Goal: Information Seeking & Learning: Learn about a topic

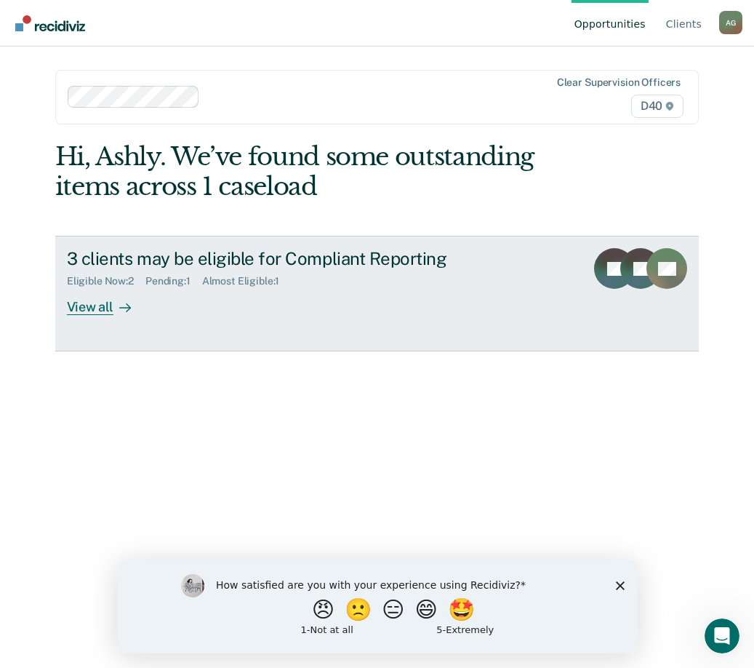
click at [180, 305] on div "3 clients may be eligible for Compliant Reporting Eligible Now : 2 Pending : 1 …" at bounding box center [338, 281] width 542 height 67
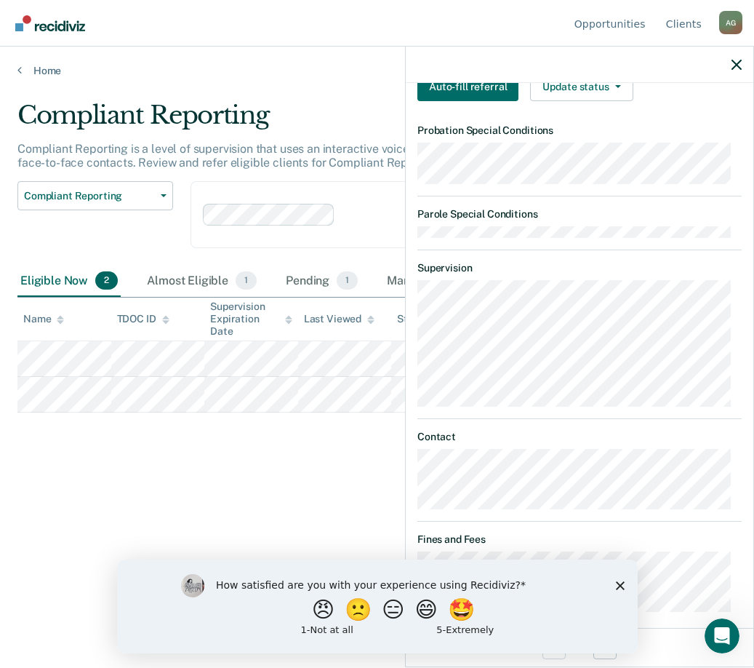
scroll to position [344, 0]
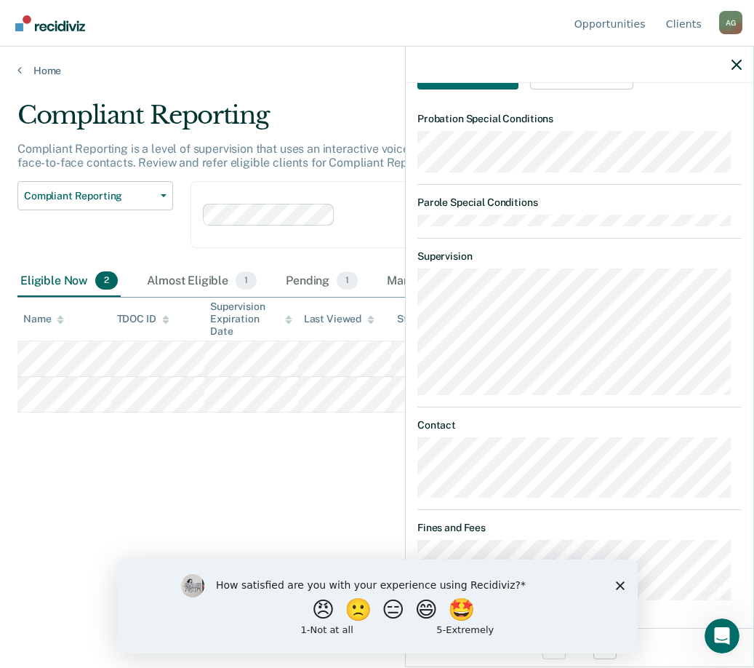
click at [615, 585] on icon "Close survey" at bounding box center [619, 584] width 9 height 9
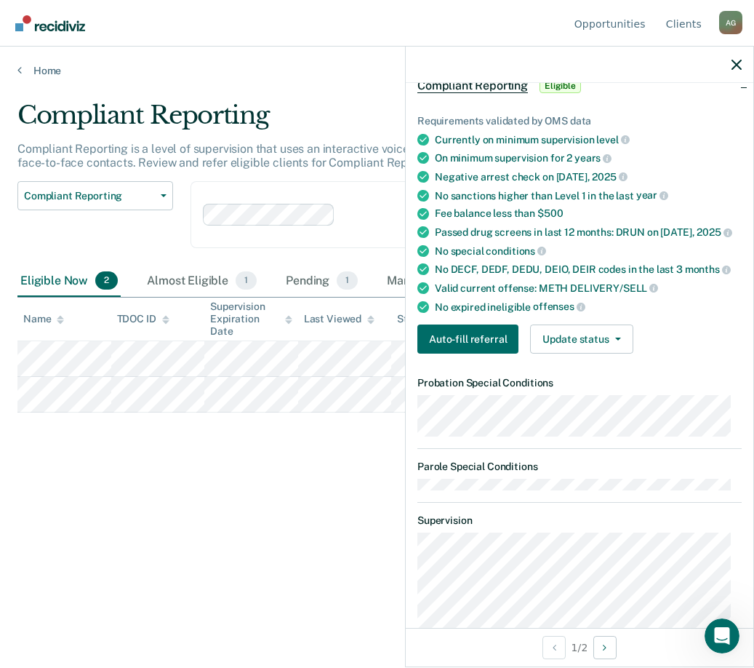
scroll to position [0, 0]
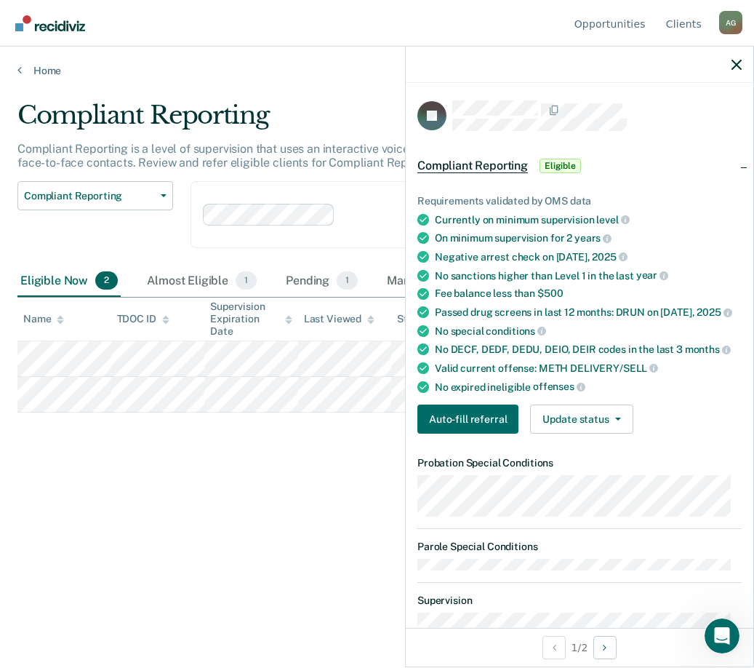
click at [276, 536] on div "Compliant Reporting Compliant Reporting is a level of supervision that uses an …" at bounding box center [376, 329] width 719 height 458
click at [273, 532] on div "Compliant Reporting Compliant Reporting is a level of supervision that uses an …" at bounding box center [376, 329] width 719 height 458
click at [737, 63] on icon "button" at bounding box center [737, 65] width 10 height 10
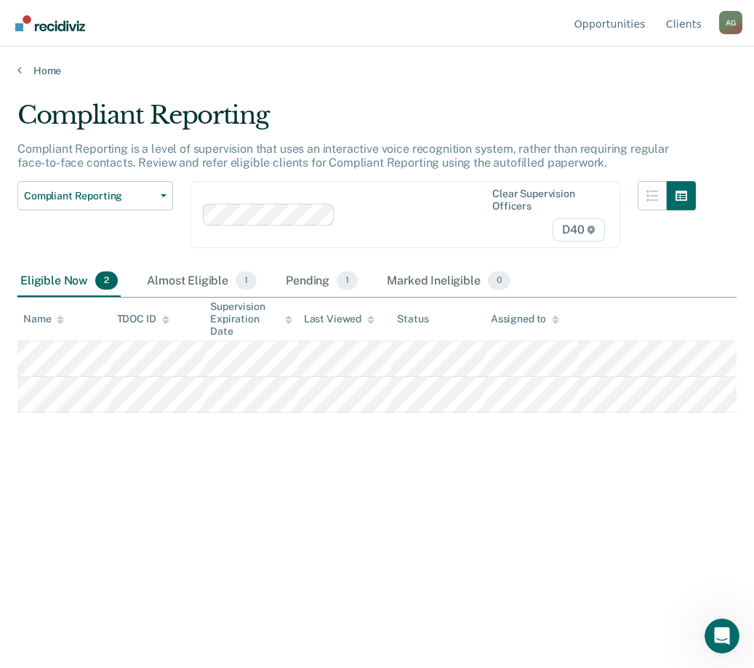
click at [455, 481] on div "Compliant Reporting Compliant Reporting is a level of supervision that uses an …" at bounding box center [376, 329] width 719 height 458
click at [190, 288] on div "Almost Eligible 1" at bounding box center [202, 281] width 116 height 32
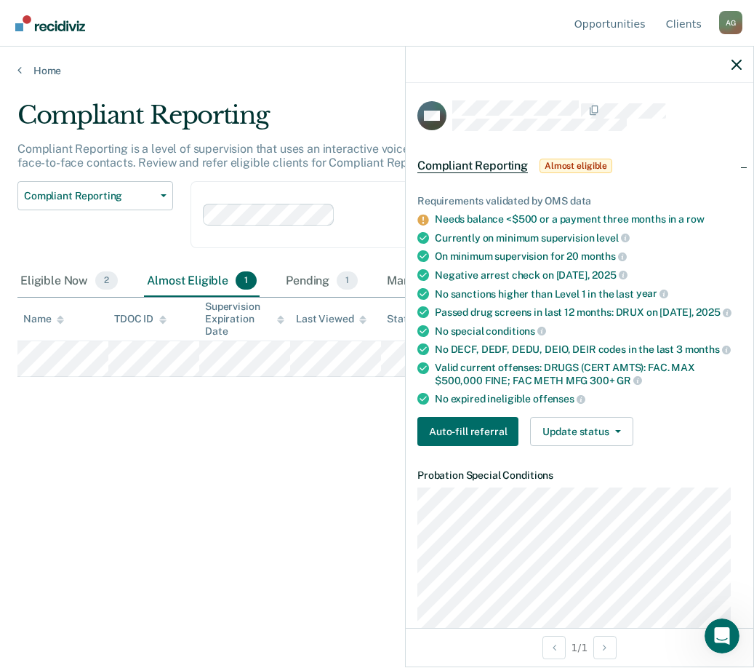
click at [321, 444] on div "Compliant Reporting Compliant Reporting is a level of supervision that uses an …" at bounding box center [376, 329] width 719 height 458
click at [263, 472] on div "Compliant Reporting Compliant Reporting is a level of supervision that uses an …" at bounding box center [376, 329] width 719 height 458
